Goal: Information Seeking & Learning: Learn about a topic

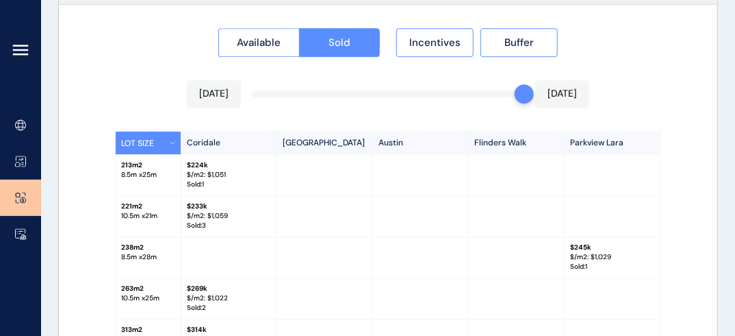
scroll to position [1330, 0]
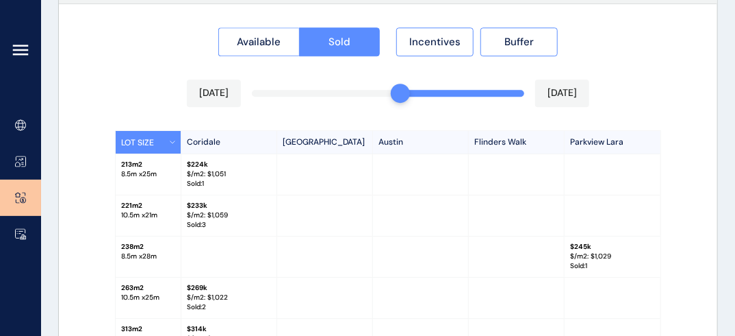
click at [404, 90] on div "Available Sold Incentives Buffer [DATE] [DATE] LOT SIZE Coridale [GEOGRAPHIC_DA…" at bounding box center [388, 276] width 659 height 545
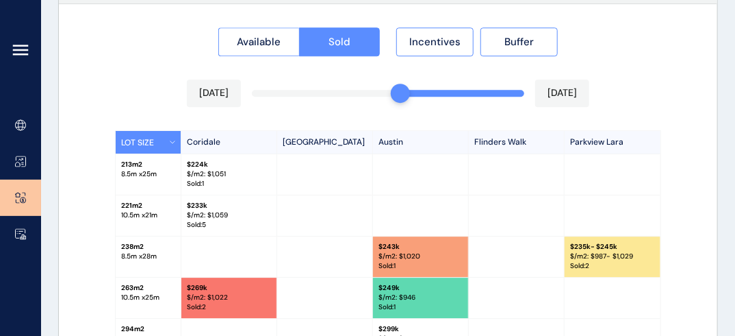
click at [394, 90] on div at bounding box center [400, 93] width 19 height 19
click at [380, 92] on div "Available Sold Incentives Buffer [DATE] [DATE] LOT SIZE Coridale [GEOGRAPHIC_DA…" at bounding box center [388, 276] width 659 height 545
click at [364, 96] on div "[DATE] [DATE]" at bounding box center [388, 92] width 403 height 27
click at [365, 94] on div at bounding box center [388, 93] width 273 height 7
click at [361, 91] on div "Available Sold Incentives Buffer [DATE] [DATE] LOT SIZE Coridale [GEOGRAPHIC_DA…" at bounding box center [388, 276] width 659 height 545
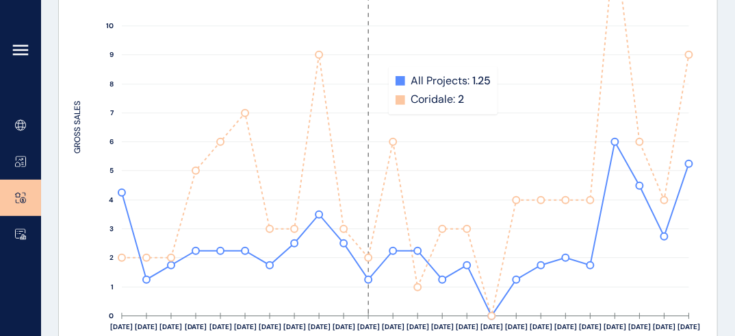
scroll to position [0, 0]
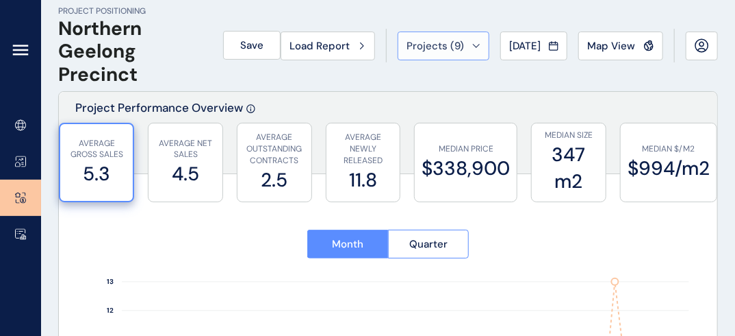
click at [451, 47] on span "Projects ( 9 )" at bounding box center [436, 46] width 58 height 14
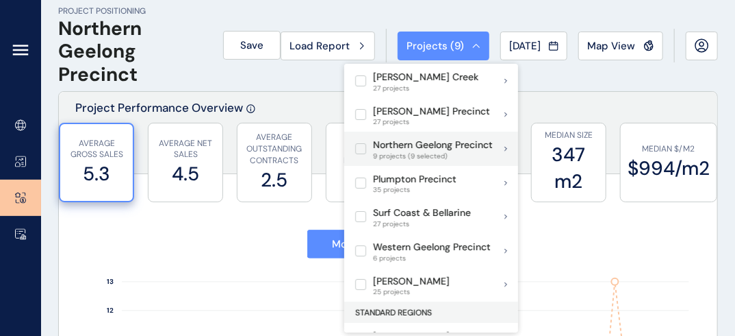
click at [362, 148] on label at bounding box center [360, 148] width 11 height 11
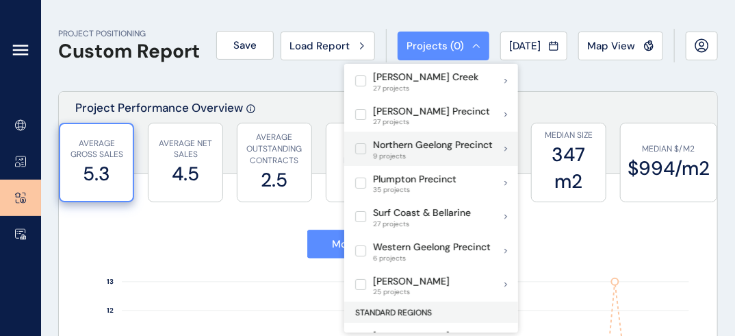
click at [363, 143] on label at bounding box center [360, 148] width 11 height 11
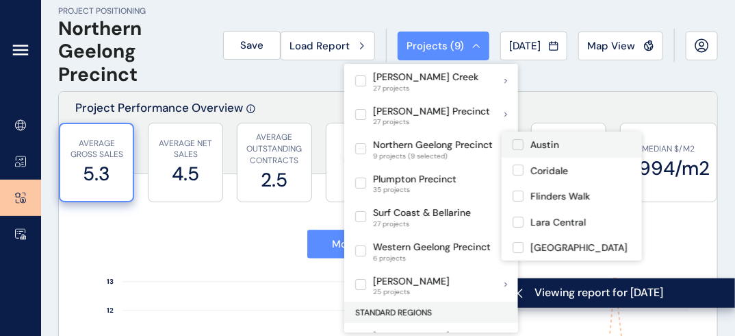
click at [516, 142] on label at bounding box center [518, 144] width 11 height 11
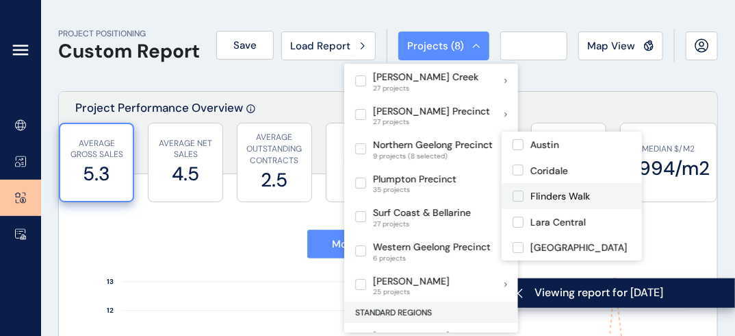
click at [516, 197] on label at bounding box center [518, 195] width 11 height 11
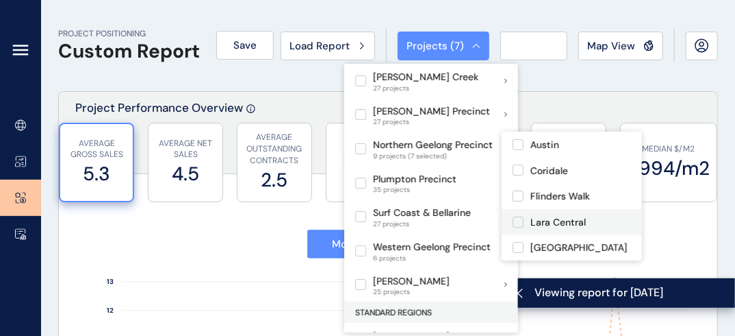
click at [520, 223] on label at bounding box center [518, 221] width 11 height 11
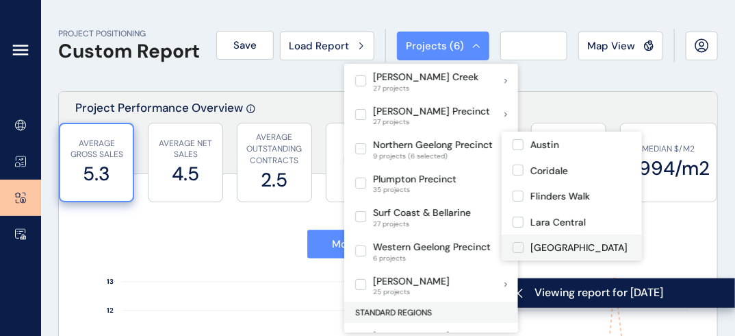
click at [518, 249] on label at bounding box center [518, 247] width 11 height 11
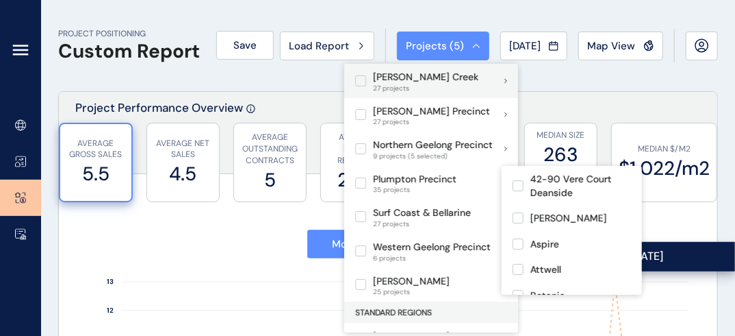
scroll to position [172, 0]
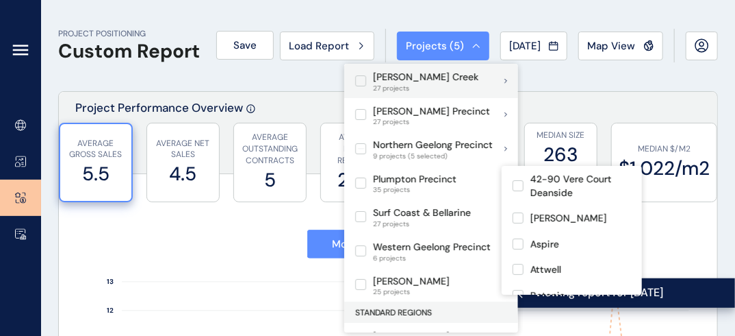
click at [412, 84] on span "27 projects" at bounding box center [425, 88] width 105 height 8
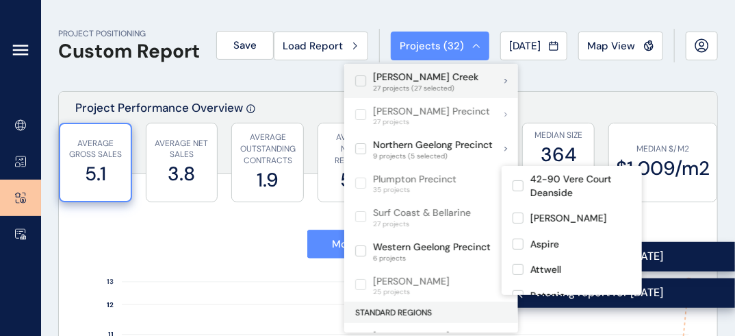
scroll to position [318, 0]
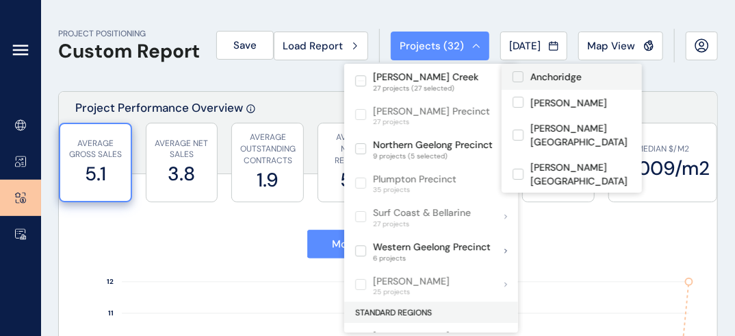
click at [520, 74] on label at bounding box center [518, 76] width 11 height 11
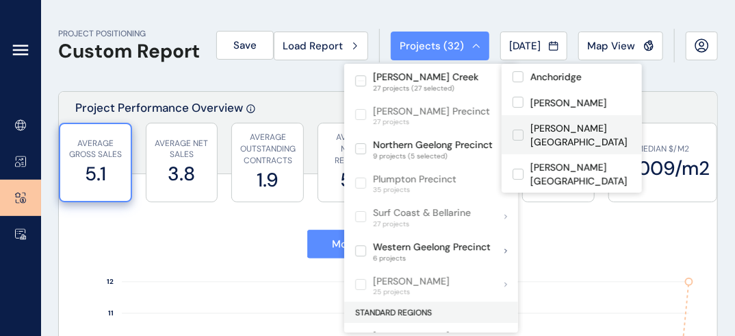
click at [517, 97] on label at bounding box center [518, 102] width 11 height 11
click at [518, 125] on div "[PERSON_NAME][GEOGRAPHIC_DATA]" at bounding box center [572, 135] width 118 height 28
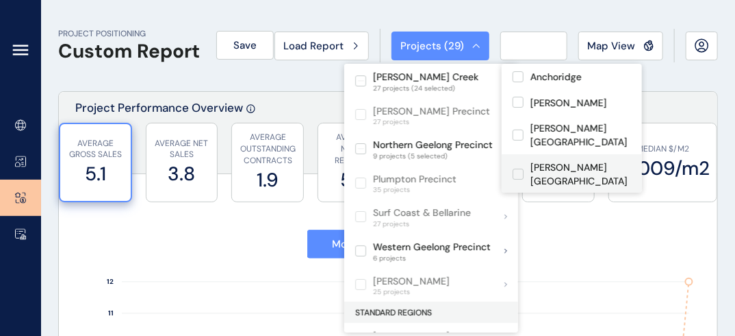
click at [520, 168] on label at bounding box center [518, 173] width 11 height 11
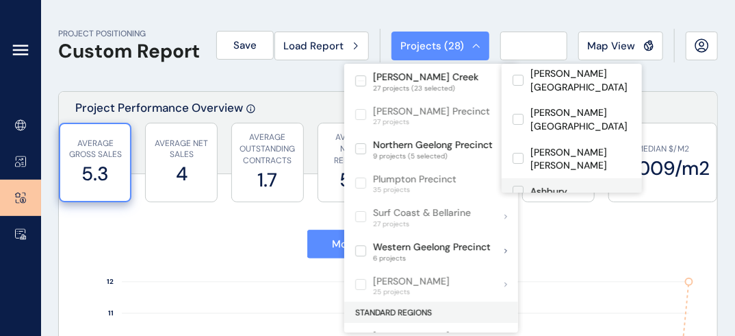
click at [518, 186] on label at bounding box center [518, 191] width 11 height 11
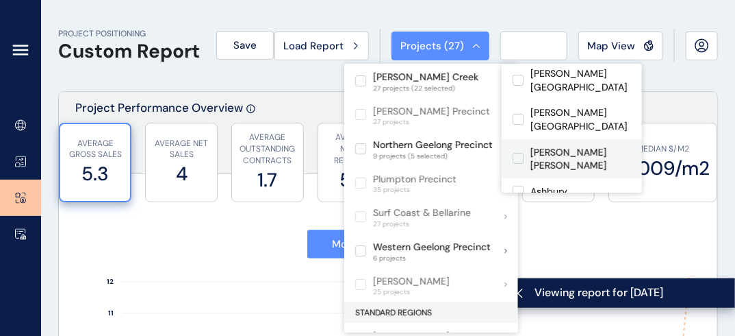
scroll to position [80, 0]
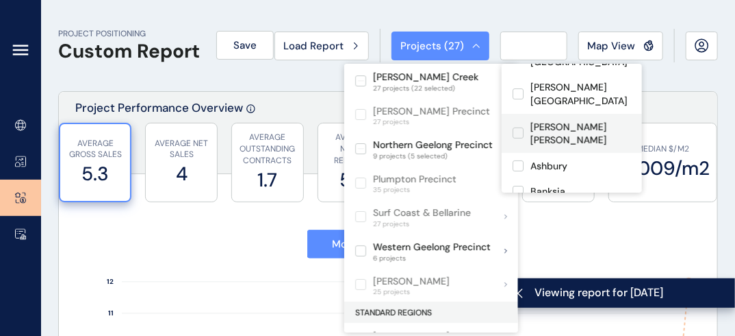
click at [518, 127] on label at bounding box center [518, 132] width 11 height 11
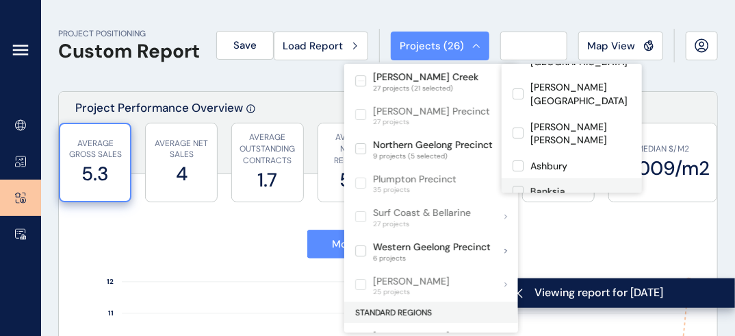
scroll to position [158, 0]
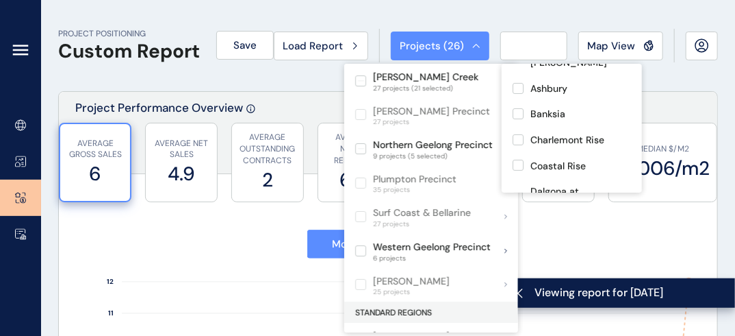
click at [519, 134] on label at bounding box center [518, 139] width 11 height 11
click at [518, 160] on label at bounding box center [518, 165] width 11 height 11
click at [518, 192] on label at bounding box center [518, 197] width 11 height 11
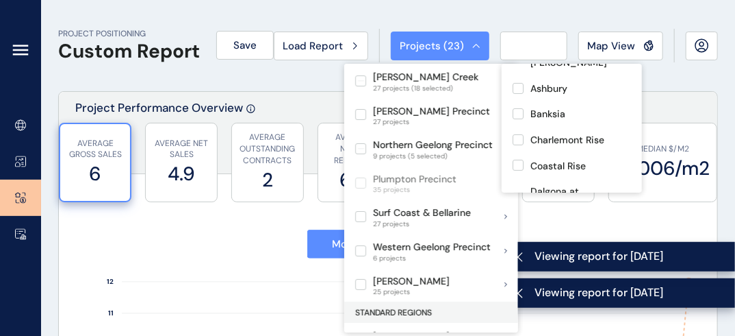
click at [518, 225] on label at bounding box center [518, 230] width 11 height 11
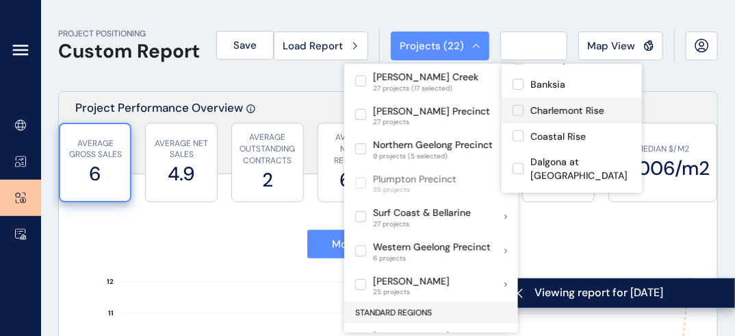
scroll to position [231, 0]
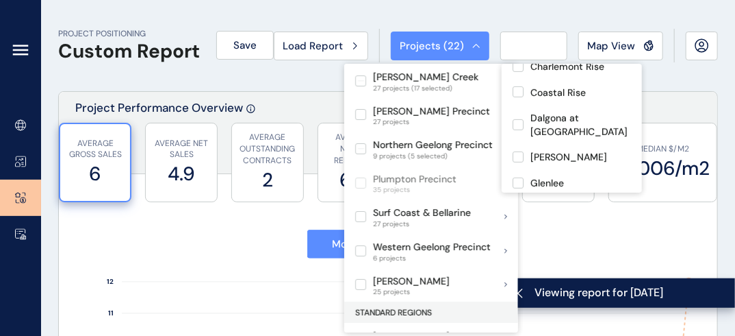
click at [520, 177] on label at bounding box center [518, 182] width 11 height 11
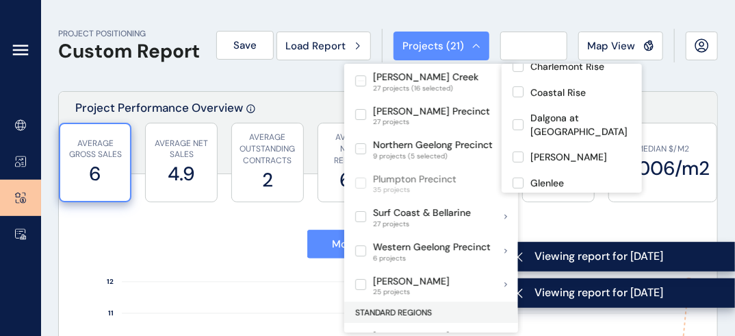
click at [515, 203] on label at bounding box center [518, 208] width 11 height 11
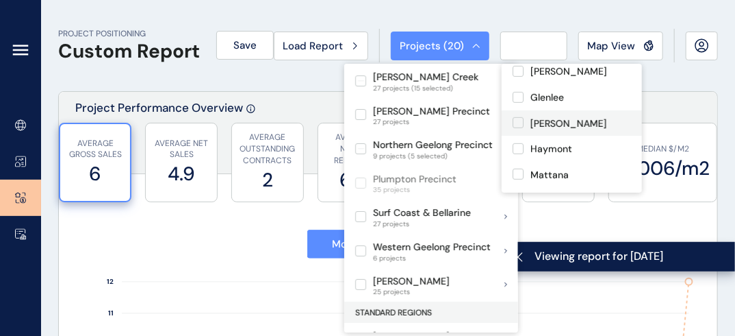
scroll to position [318, 0]
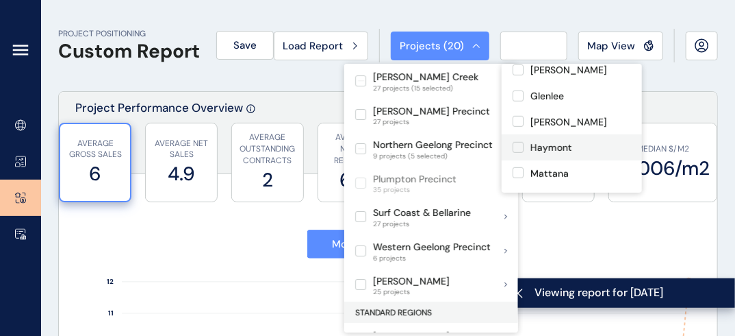
click at [518, 142] on label at bounding box center [518, 147] width 11 height 11
click at [520, 167] on label at bounding box center [518, 172] width 11 height 11
click at [516, 193] on label at bounding box center [518, 198] width 11 height 11
click at [518, 219] on label at bounding box center [518, 224] width 11 height 11
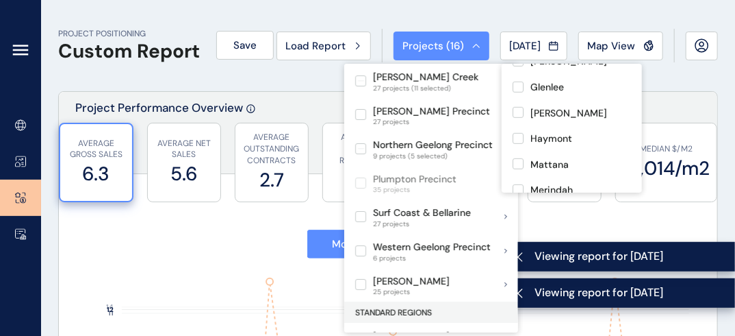
scroll to position [408, 0]
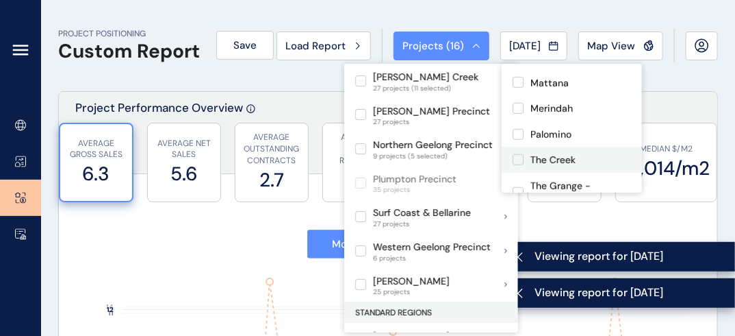
click at [520, 154] on label at bounding box center [518, 159] width 11 height 11
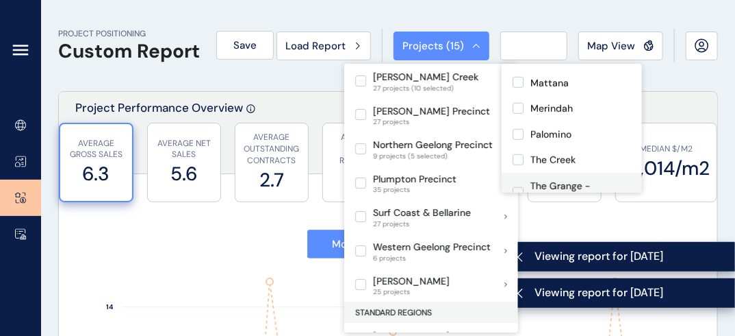
click at [519, 187] on label at bounding box center [518, 192] width 11 height 11
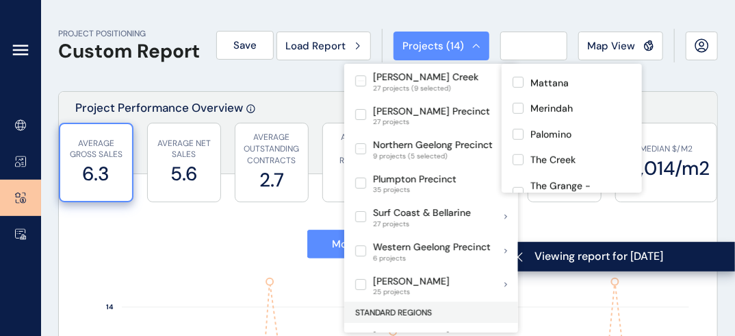
click at [520, 219] on label at bounding box center [518, 224] width 11 height 11
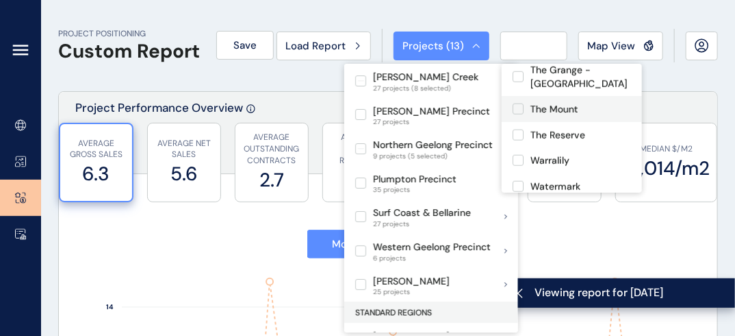
scroll to position [529, 0]
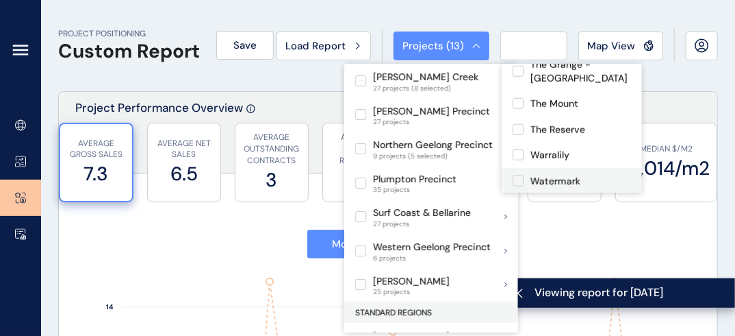
click at [518, 194] on div "Willow" at bounding box center [572, 207] width 140 height 26
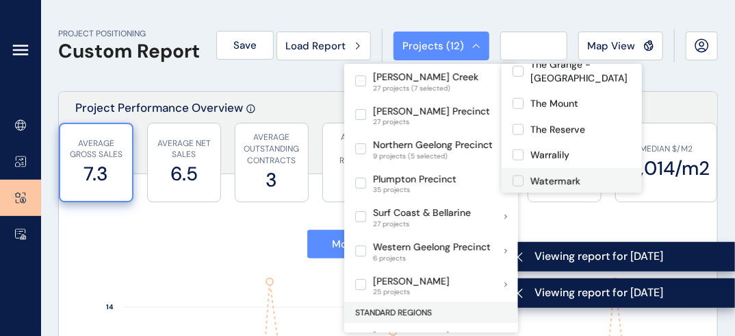
click at [518, 175] on label at bounding box center [518, 180] width 11 height 11
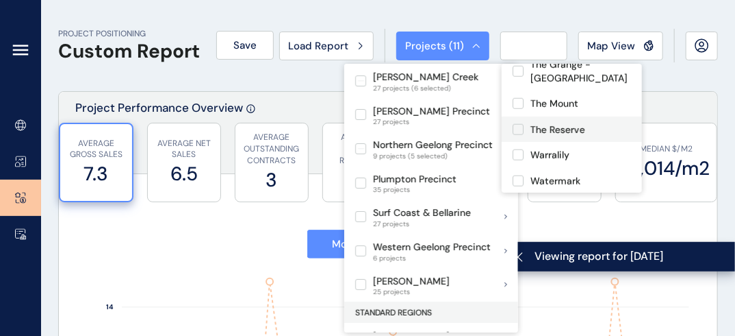
click at [518, 149] on label at bounding box center [518, 154] width 11 height 11
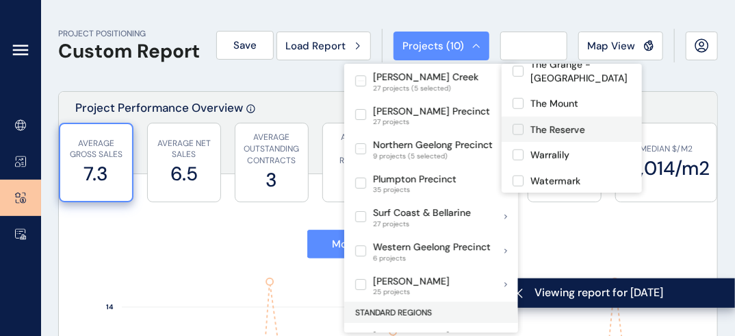
click at [514, 124] on label at bounding box center [518, 129] width 11 height 11
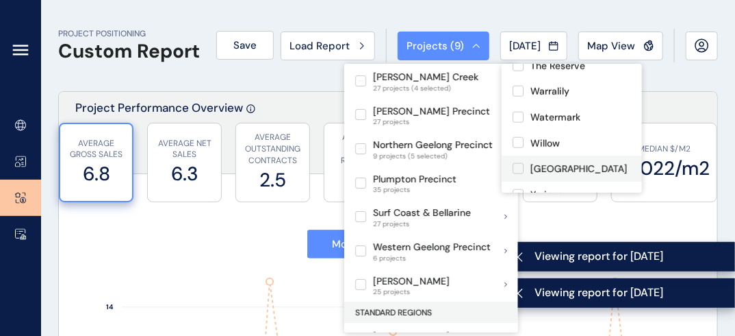
click at [521, 163] on label at bounding box center [518, 168] width 11 height 11
click at [518, 189] on label at bounding box center [518, 194] width 11 height 11
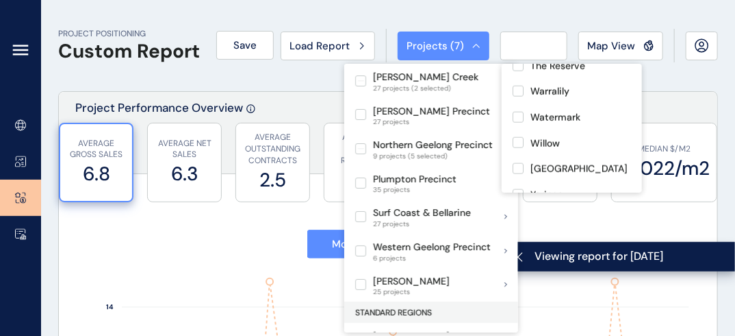
click at [516, 214] on label at bounding box center [518, 219] width 11 height 11
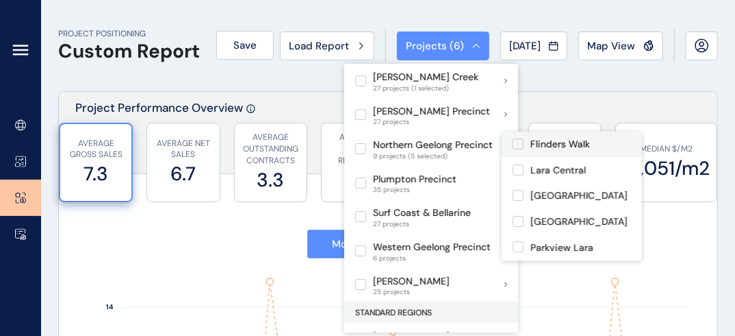
scroll to position [63, 0]
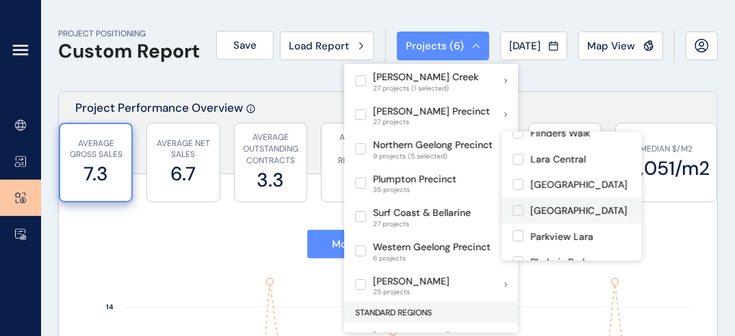
click at [518, 206] on label at bounding box center [518, 210] width 11 height 11
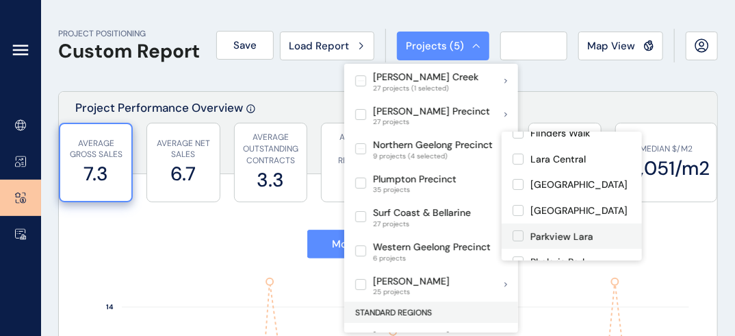
click at [520, 236] on label at bounding box center [518, 235] width 11 height 11
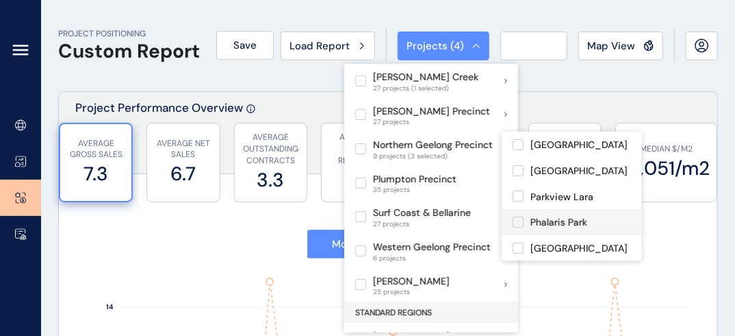
click at [520, 227] on label at bounding box center [518, 221] width 11 height 11
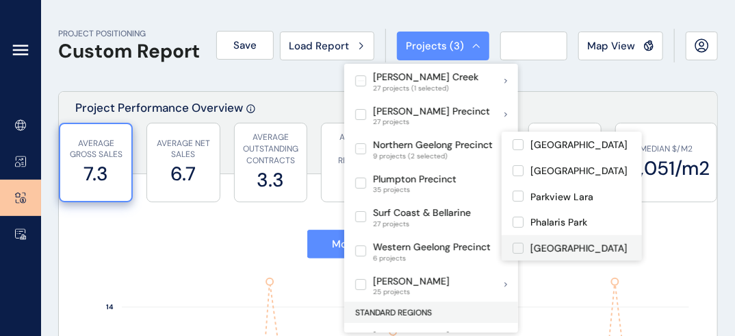
click at [519, 244] on label at bounding box center [518, 247] width 11 height 11
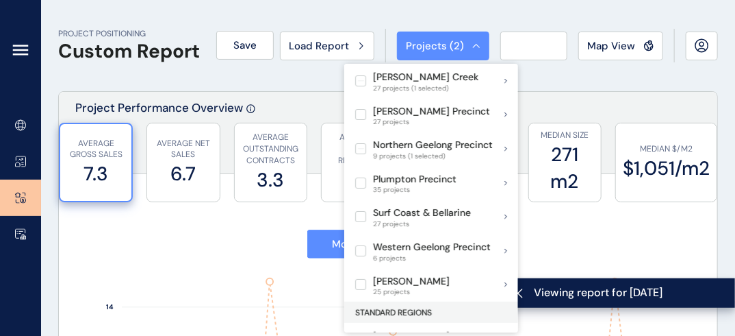
type input "*******"
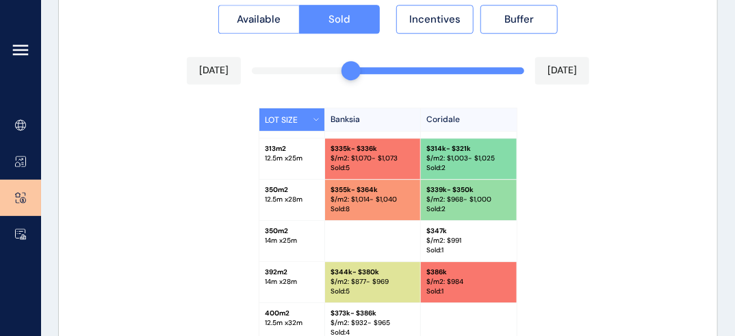
scroll to position [241, 0]
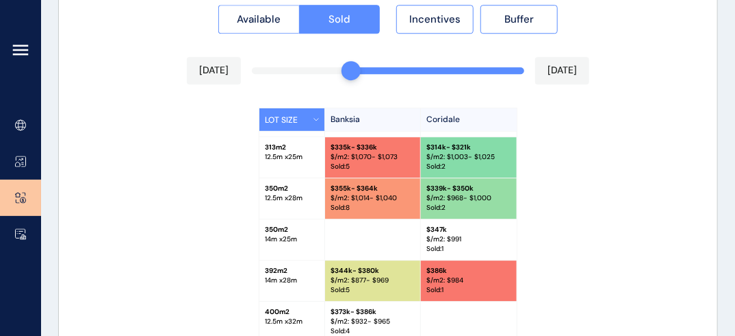
click at [86, 207] on div "LOT SIZE Banksia Coridale 213 m2 8.5 m x 25 m $ 257k - $277k $/m2: $ 1,207 - $1…" at bounding box center [388, 279] width 629 height 342
click at [451, 19] on span "Incentives" at bounding box center [435, 19] width 51 height 14
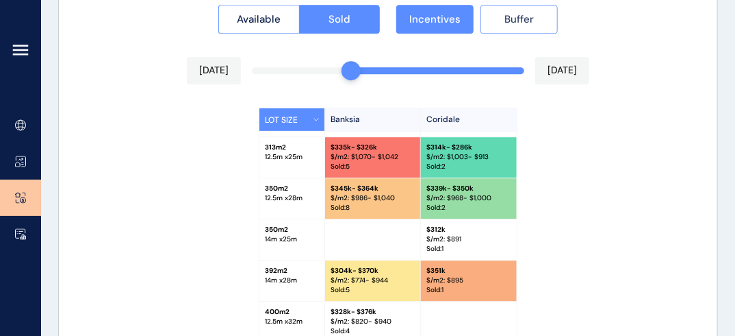
click at [519, 14] on span "Buffer" at bounding box center [519, 19] width 29 height 14
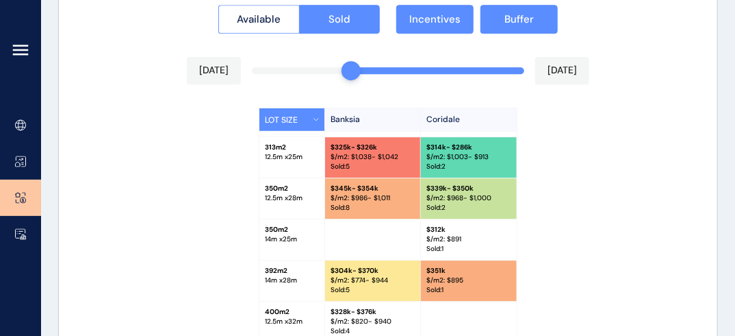
click at [442, 1] on div "Incentives Buffer" at bounding box center [477, 15] width 162 height 37
click at [331, 66] on div "Available Sold Incentives Buffer [DATE] [DATE] LOT SIZE Banksia Coridale 213 m2…" at bounding box center [388, 254] width 659 height 545
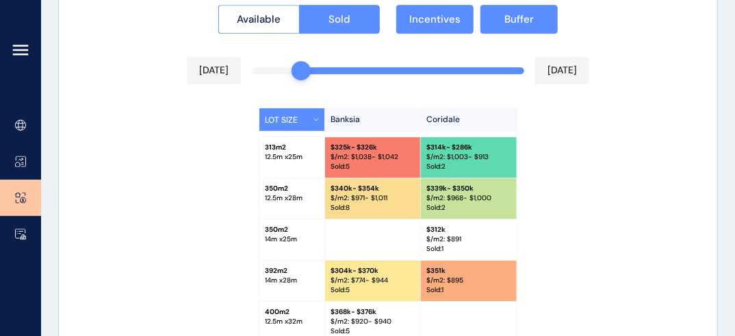
click at [301, 68] on div "Available Sold Incentives Buffer [DATE] [DATE] LOT SIZE Banksia Coridale 213 m2…" at bounding box center [388, 254] width 659 height 545
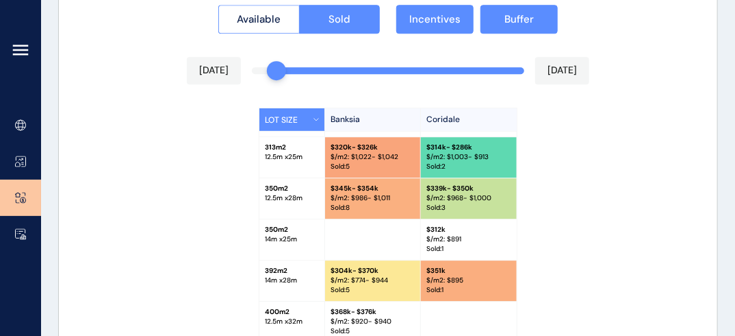
click at [285, 71] on div "Available Sold Incentives Buffer [DATE] [DATE] LOT SIZE Banksia Coridale 213 m2…" at bounding box center [388, 254] width 659 height 545
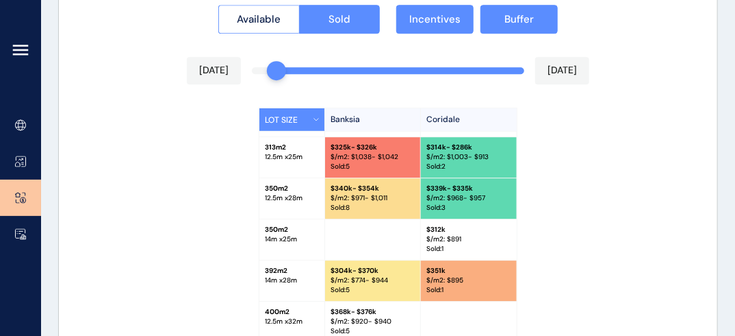
click at [285, 71] on div at bounding box center [276, 70] width 19 height 19
click at [263, 77] on div "[DATE] [DATE]" at bounding box center [388, 70] width 403 height 27
click at [262, 71] on div "Available Sold Incentives Buffer [DATE] [DATE] LOT SIZE Banksia Coridale 213 m2…" at bounding box center [388, 254] width 659 height 545
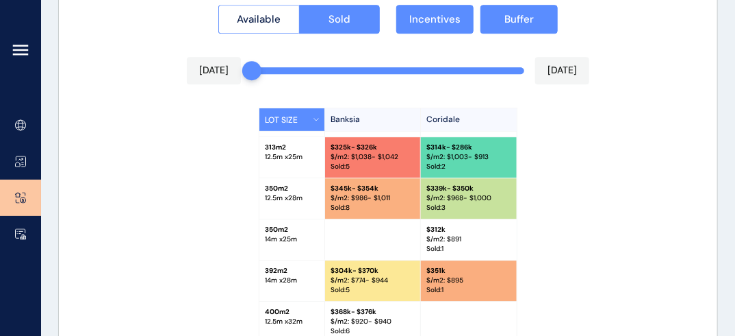
click at [317, 66] on div "Available Sold Incentives Buffer [DATE] [DATE] LOT SIZE Banksia Coridale 213 m2…" at bounding box center [388, 254] width 659 height 545
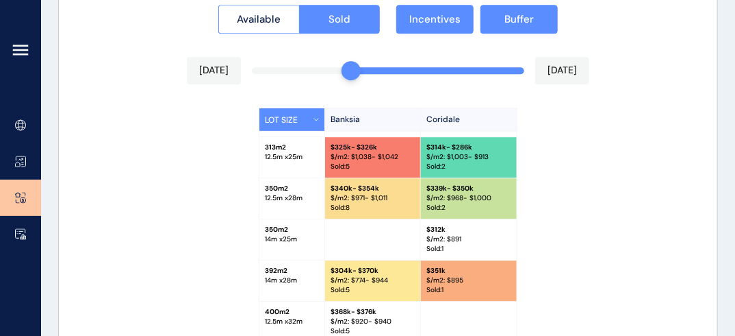
click at [364, 66] on div "Available Sold Incentives Buffer [DATE] [DATE] LOT SIZE Banksia Coridale 213 m2…" at bounding box center [388, 254] width 659 height 545
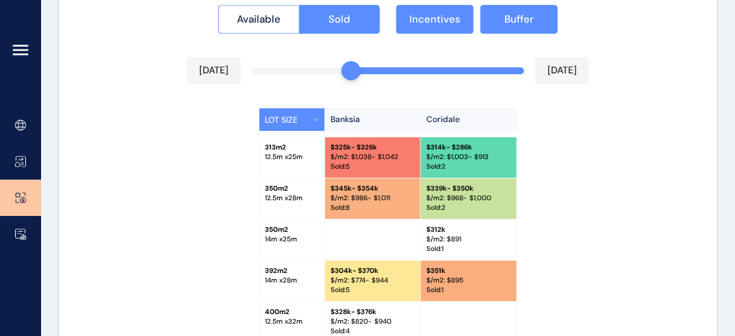
click at [391, 66] on div "[DATE] [DATE]" at bounding box center [388, 70] width 403 height 27
click at [422, 69] on div "Available Sold Incentives Buffer [DATE] [DATE] LOT SIZE Banksia Coridale 213 m2…" at bounding box center [388, 254] width 659 height 545
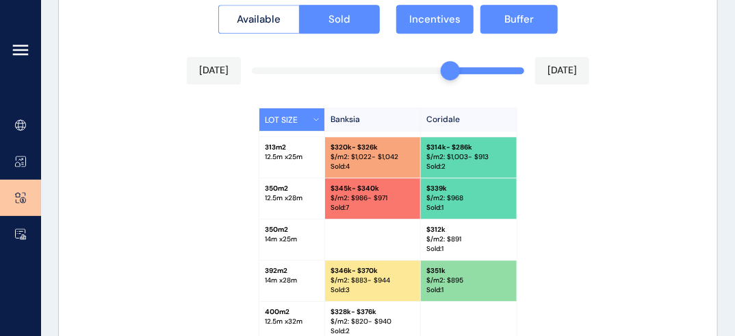
click at [444, 68] on div "Available Sold Incentives Buffer [DATE] [DATE] LOT SIZE Banksia Coridale 213 m2…" at bounding box center [388, 254] width 659 height 545
click at [479, 67] on div "Available Sold Incentives Buffer [DATE] [DATE] LOT SIZE Banksia Coridale 213 m2…" at bounding box center [388, 254] width 659 height 545
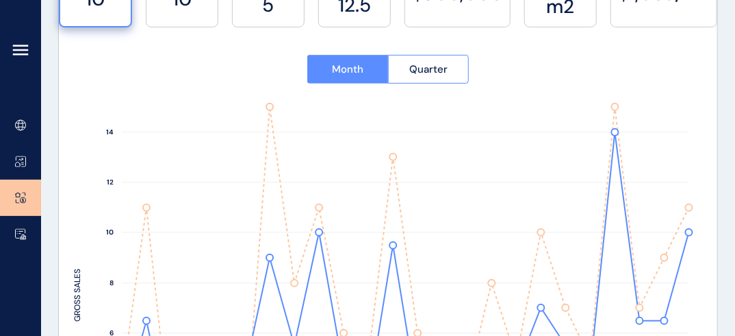
scroll to position [0, 0]
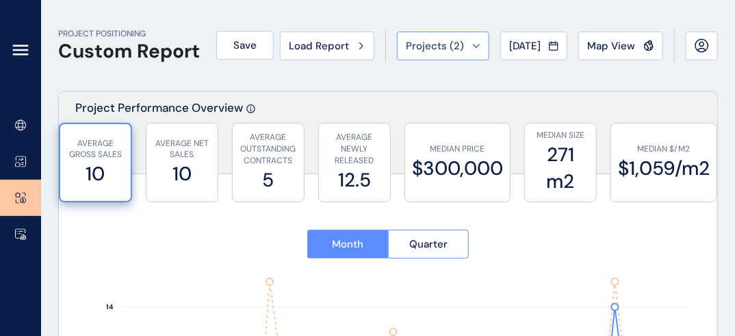
click at [451, 47] on span "Projects ( 2 )" at bounding box center [435, 46] width 58 height 14
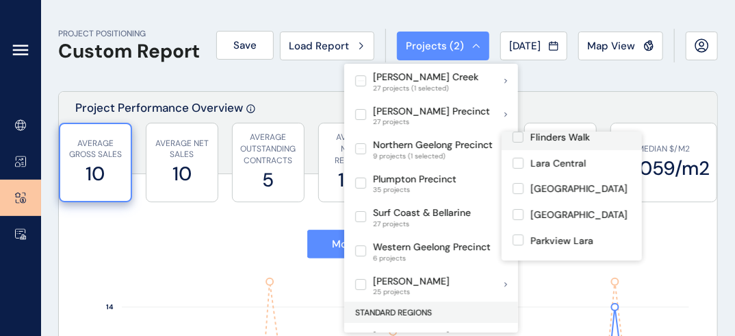
scroll to position [60, 0]
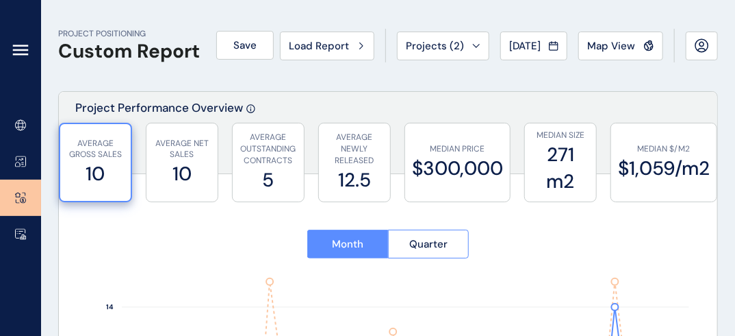
click at [630, 94] on div "Project Performance Overview" at bounding box center [388, 133] width 659 height 82
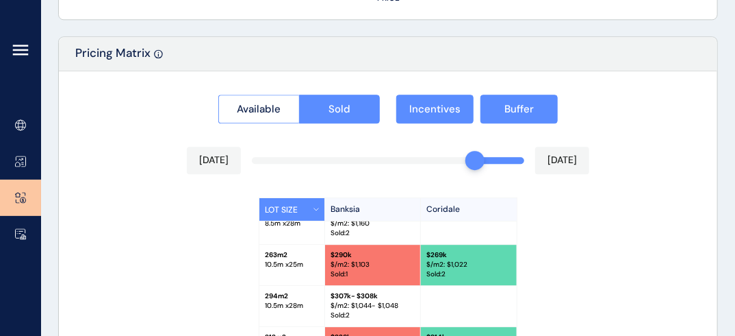
scroll to position [172, 0]
